Goal: Information Seeking & Learning: Learn about a topic

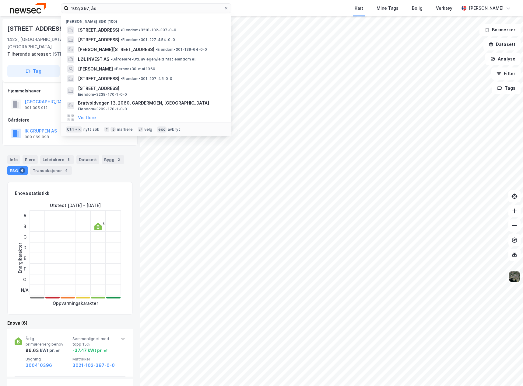
click at [131, 8] on input "102/397, ås" at bounding box center [145, 8] width 155 height 9
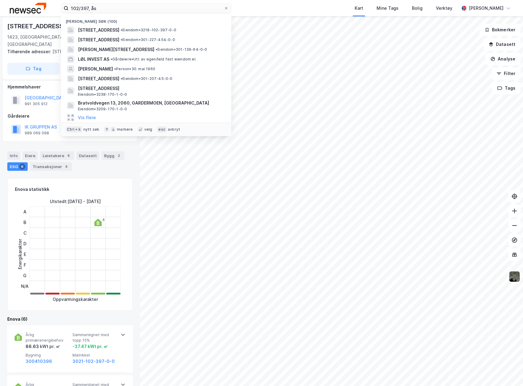
click at [131, 8] on input "102/397, ås" at bounding box center [145, 8] width 155 height 9
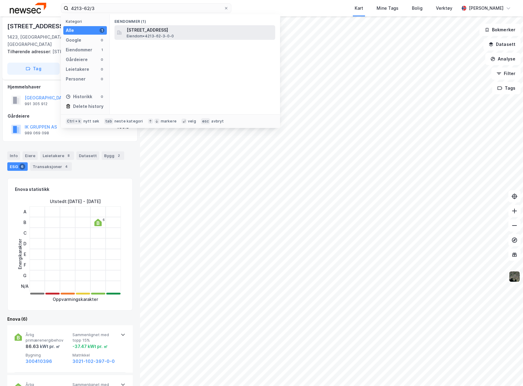
type input "4213-62/3"
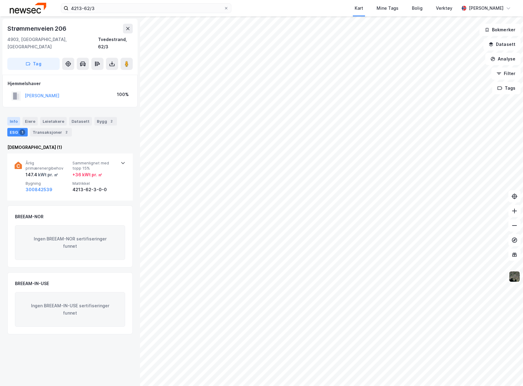
click at [11, 117] on div "Info" at bounding box center [13, 121] width 13 height 9
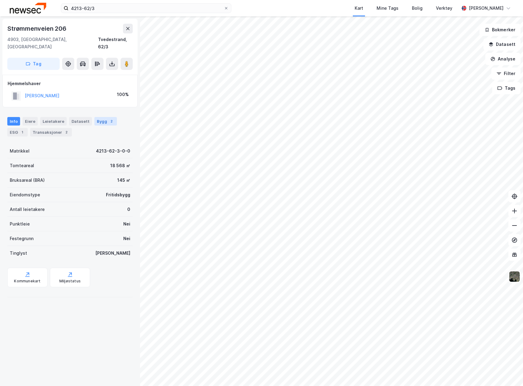
click at [108, 118] on div "2" at bounding box center [111, 121] width 6 height 6
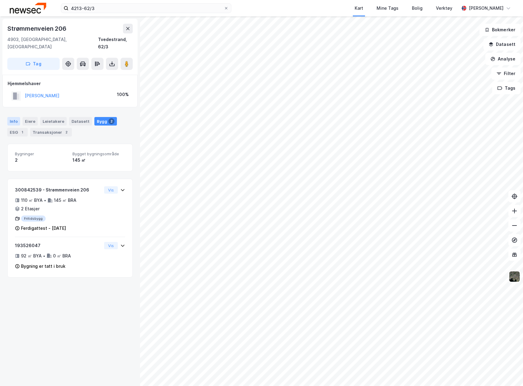
click at [15, 117] on div "Info" at bounding box center [13, 121] width 13 height 9
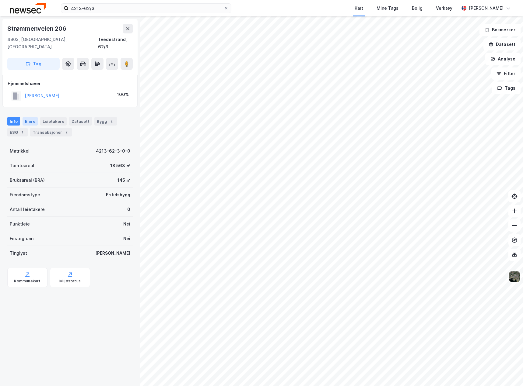
click at [32, 117] on div "Eiere" at bounding box center [30, 121] width 15 height 9
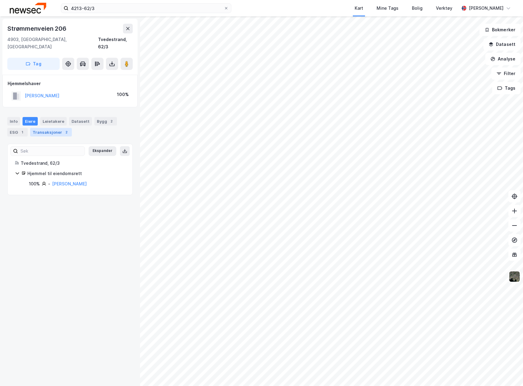
click at [44, 128] on div "Transaksjoner 2" at bounding box center [51, 132] width 42 height 9
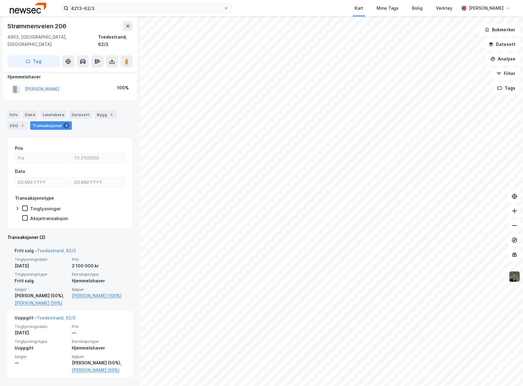
scroll to position [13, 0]
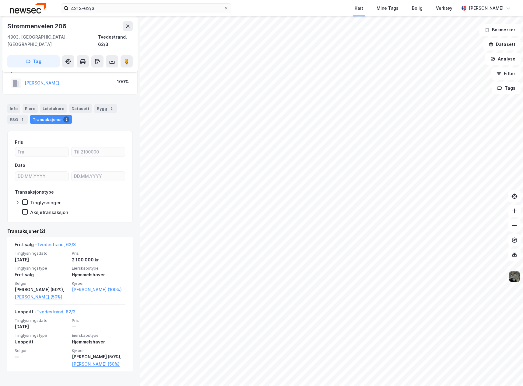
click at [516, 279] on img at bounding box center [514, 277] width 12 height 12
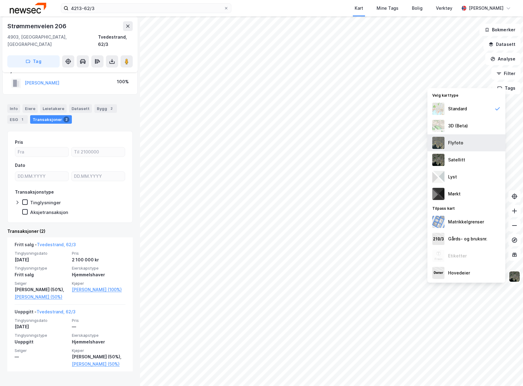
click at [461, 145] on div "Flyfoto" at bounding box center [455, 142] width 15 height 7
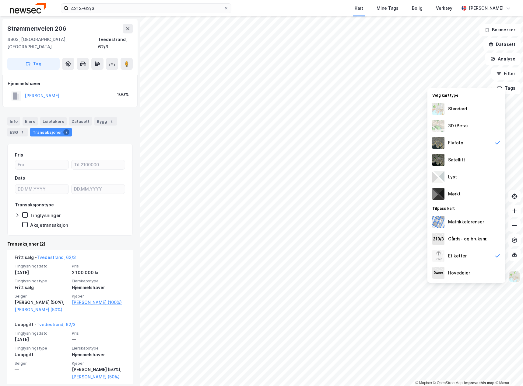
click at [514, 277] on img at bounding box center [514, 277] width 12 height 12
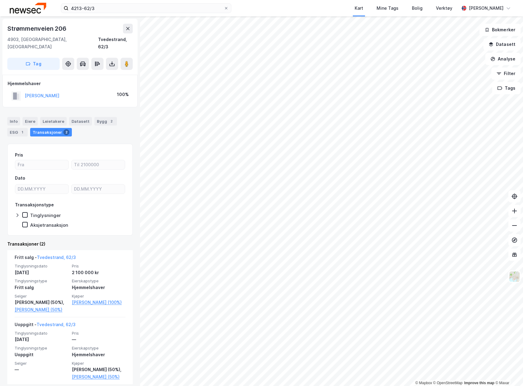
click at [107, 386] on html "4213-62/3 Kart Mine Tags Bolig Verktøy [PERSON_NAME] © Mapbox © OpenStreetMap I…" at bounding box center [261, 193] width 523 height 386
click at [290, 386] on html "4213-62/3 Kart Mine Tags Bolig Verktøy [PERSON_NAME] © Mapbox © OpenStreetMap I…" at bounding box center [261, 193] width 523 height 386
click at [178, 386] on html "4213-62/3 Kart Mine Tags Bolig Verktøy [PERSON_NAME] © Mapbox © OpenStreetMap I…" at bounding box center [261, 193] width 523 height 386
click at [193, 386] on html "4213-62/3 Kart Mine Tags Bolig Verktøy [PERSON_NAME] © Mapbox © OpenStreetMap I…" at bounding box center [261, 193] width 523 height 386
click at [132, 321] on div "© Mapbox © OpenStreetMap Improve this map © Maxar [STREET_ADDRESS], [GEOGRAPHIC…" at bounding box center [261, 201] width 523 height 370
